Goal: Ask a question

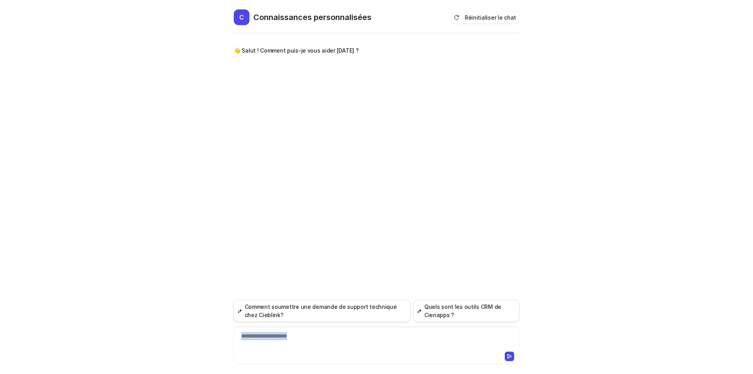
drag, startPoint x: 332, startPoint y: 336, endPoint x: 218, endPoint y: 342, distance: 114.3
click at [218, 342] on div "**********" at bounding box center [376, 187] width 753 height 374
paste div
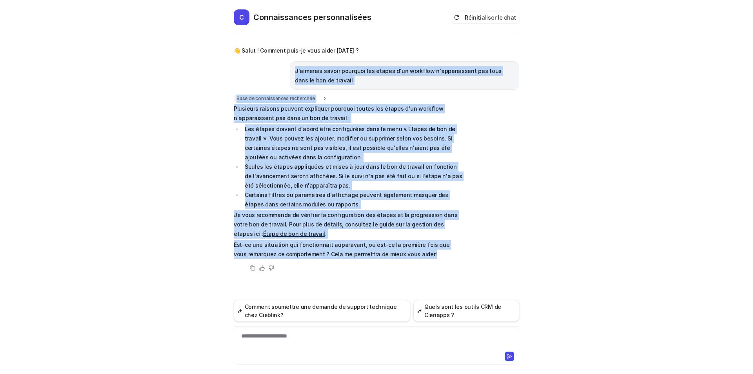
drag, startPoint x: 236, startPoint y: 62, endPoint x: 434, endPoint y: 276, distance: 291.3
click at [434, 276] on div "👋 Salut ! Comment puis-je vous aider [DATE] ? J'aimerais savoir pourquoi les ét…" at bounding box center [376, 158] width 285 height 247
copy div "L'ipsumdol sitame consecte adi elitse d'ei temporin u'laboreetdolo mag aliq eni…"
click at [431, 272] on div "Copie Utile Pas utile" at bounding box center [348, 267] width 229 height 9
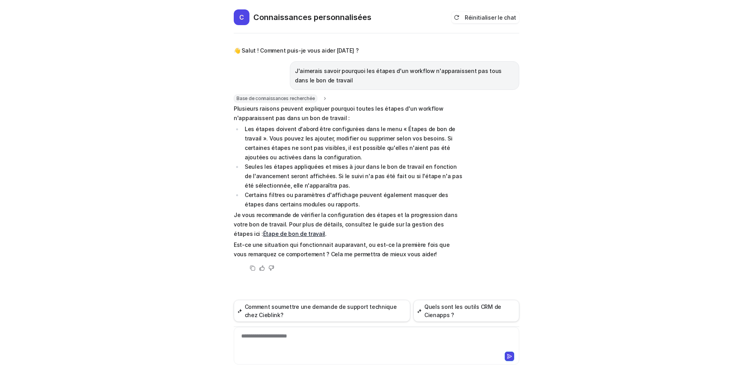
click at [331, 342] on div "**********" at bounding box center [377, 341] width 282 height 18
drag, startPoint x: 330, startPoint y: 341, endPoint x: 200, endPoint y: 358, distance: 131.3
click at [196, 361] on div "C Connaissances personnalisées Réinitialiser le chat 👋 Salut ! Comment puis-je …" at bounding box center [376, 187] width 753 height 374
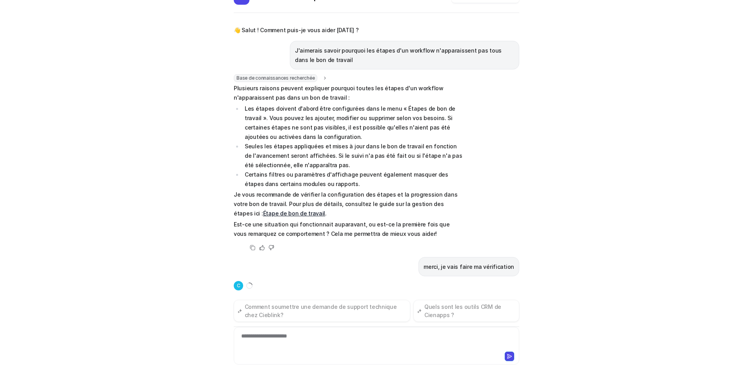
scroll to position [20, 0]
